Goal: Task Accomplishment & Management: Manage account settings

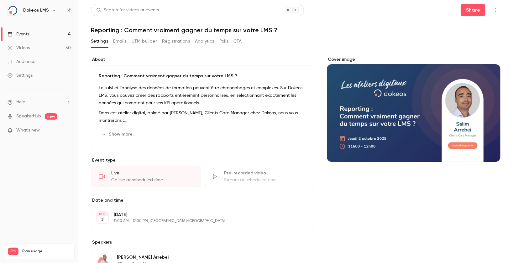
click at [118, 131] on button "Show more" at bounding box center [118, 135] width 38 height 10
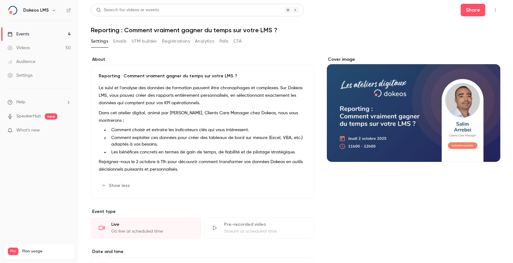
click at [120, 45] on button "Emails" at bounding box center [119, 41] width 13 height 10
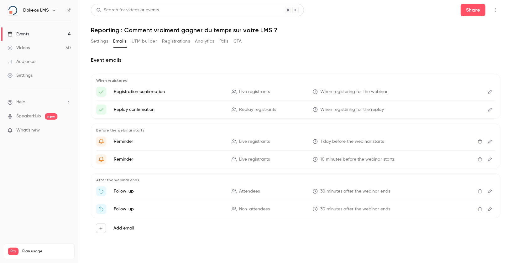
click at [481, 192] on icon "Delete" at bounding box center [480, 191] width 5 height 4
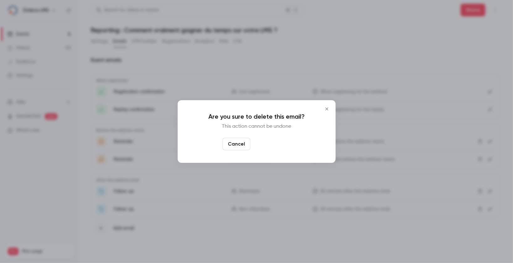
click at [272, 145] on button "Yes, delete" at bounding box center [272, 144] width 38 height 13
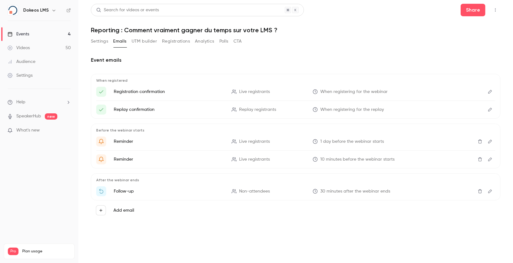
click at [480, 192] on icon "Delete" at bounding box center [480, 191] width 5 height 4
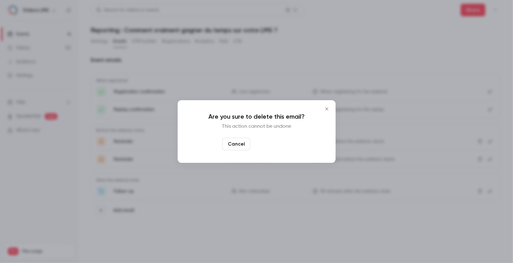
click at [271, 144] on button "Yes, delete" at bounding box center [272, 144] width 38 height 13
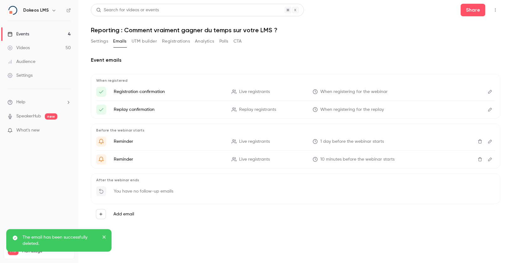
click at [100, 215] on icon "button" at bounding box center [101, 214] width 4 height 4
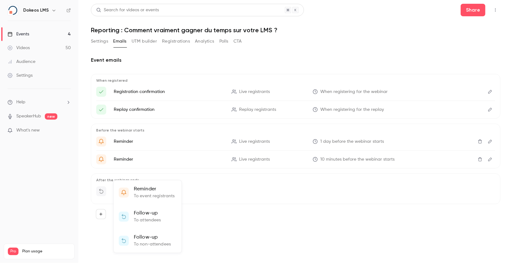
click at [237, 230] on div at bounding box center [256, 131] width 513 height 263
click at [102, 38] on button "Settings" at bounding box center [99, 41] width 17 height 10
